Goal: Information Seeking & Learning: Learn about a topic

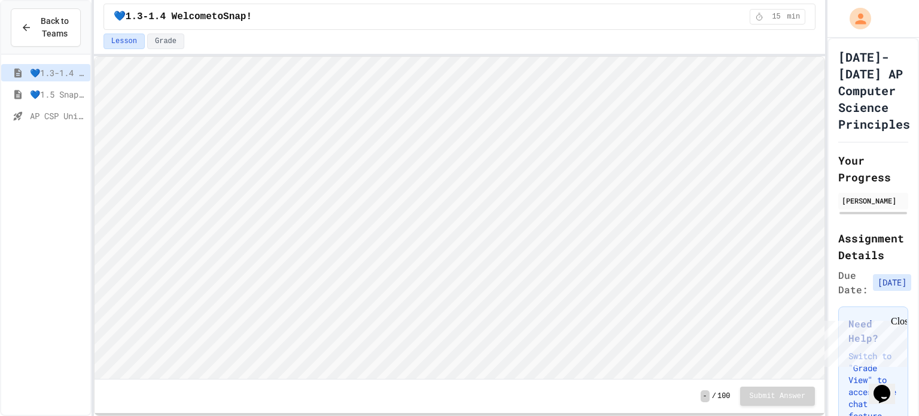
scroll to position [1, 0]
click at [44, 113] on span "AP CSP Unit 1 Review" at bounding box center [58, 115] width 56 height 13
click at [36, 120] on span "AP CSP Unit 1 Review" at bounding box center [58, 115] width 56 height 13
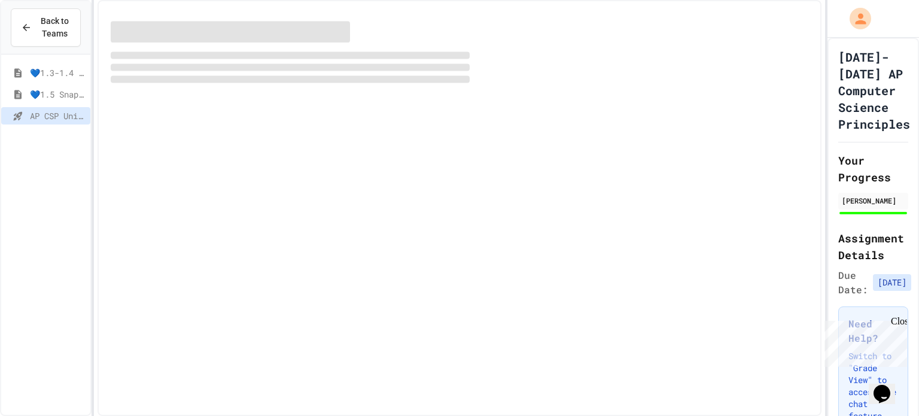
click at [43, 72] on span "💙1.3-1.4 WelcometoSnap!" at bounding box center [58, 72] width 56 height 13
